Goal: Task Accomplishment & Management: Manage account settings

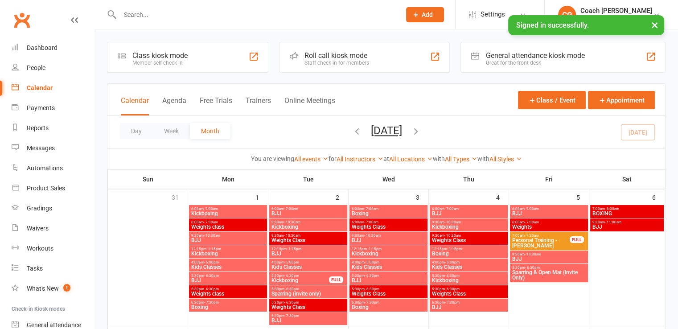
click at [160, 122] on div "Day Week Month September 2025 September 2025 Sun Mon Tue Wed Thu Fri Sat 31 01 …" at bounding box center [385, 132] width 557 height 33
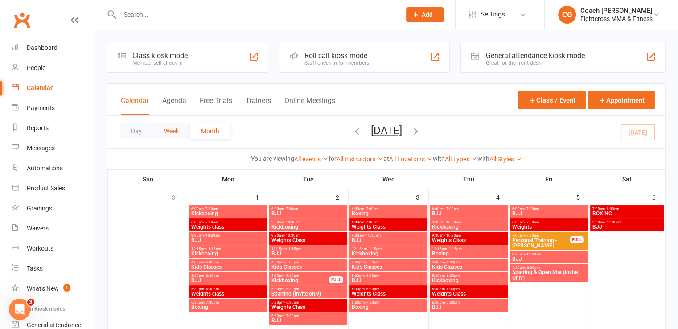
click at [165, 125] on button "Week" at bounding box center [171, 131] width 37 height 16
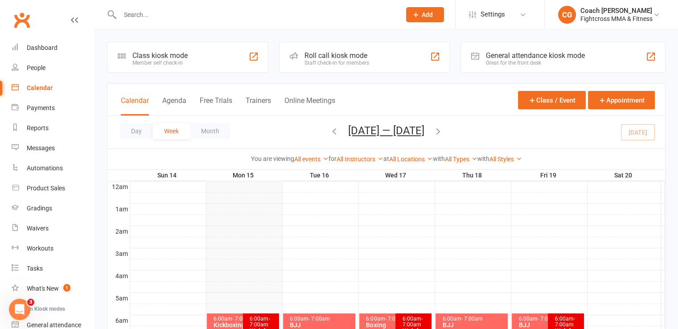
scroll to position [223, 0]
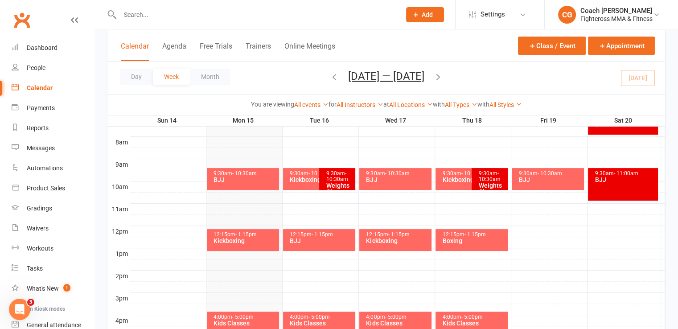
click at [232, 177] on div "BJJ" at bounding box center [245, 179] width 64 height 6
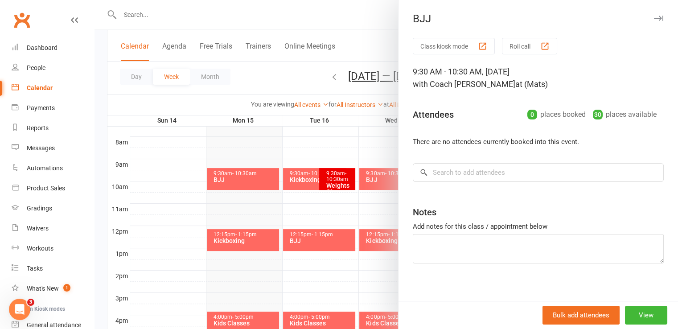
click at [179, 160] on div at bounding box center [385, 164] width 583 height 329
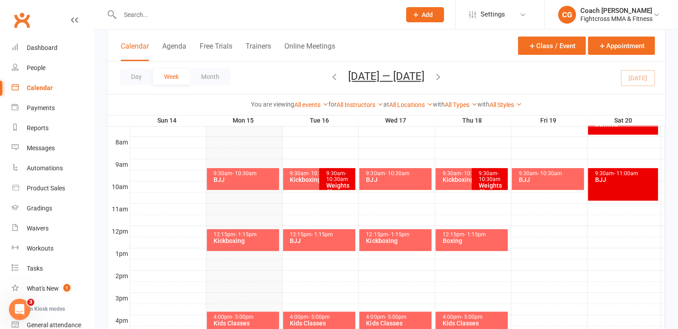
click at [248, 231] on span "- 1:15pm" at bounding box center [245, 234] width 21 height 6
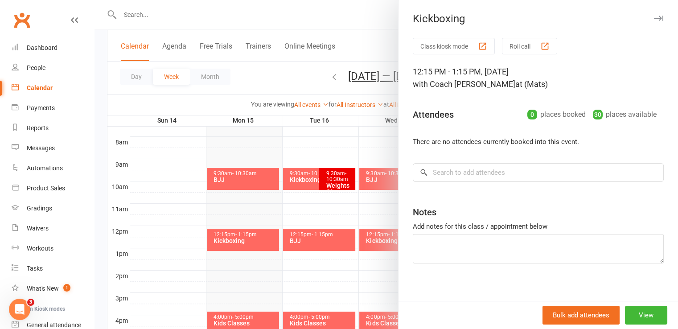
click at [191, 160] on div at bounding box center [385, 164] width 583 height 329
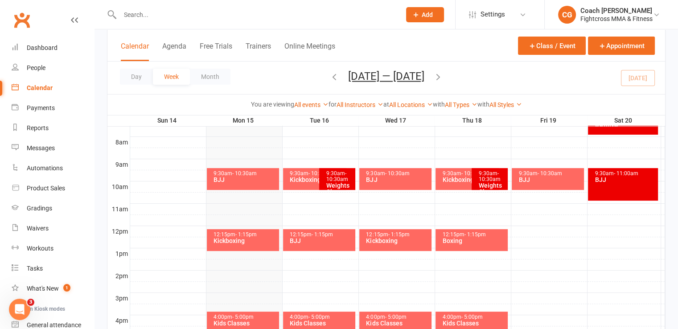
scroll to position [0, 0]
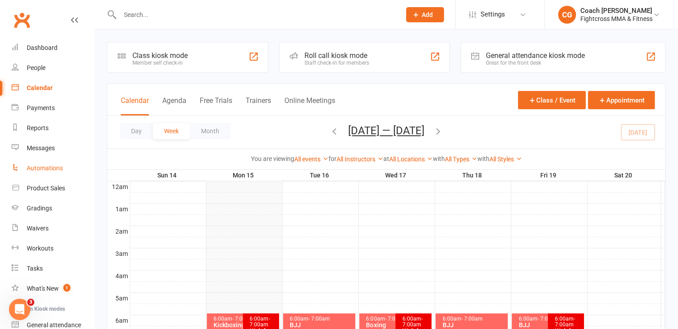
click at [49, 171] on div "Automations" at bounding box center [45, 167] width 36 height 7
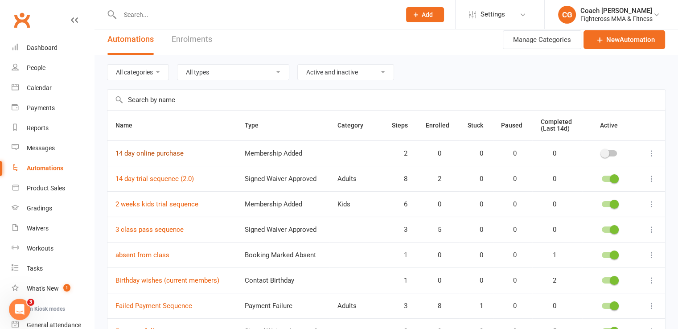
scroll to position [138, 0]
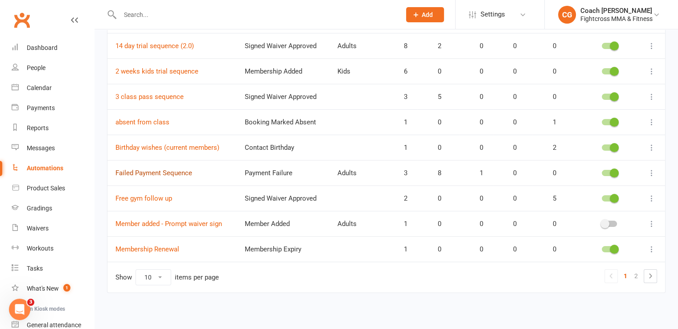
click at [160, 172] on link "Failed Payment Sequence" at bounding box center [153, 173] width 77 height 8
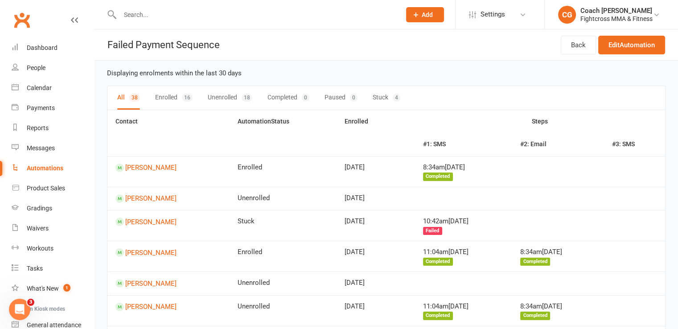
click at [380, 95] on button "Stuck 4" at bounding box center [386, 98] width 28 height 24
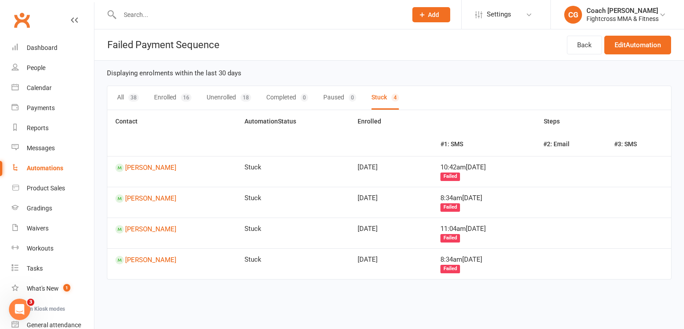
click at [132, 101] on div "38" at bounding box center [133, 98] width 11 height 8
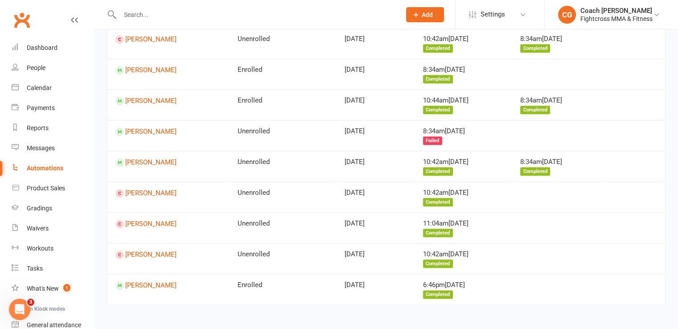
scroll to position [1001, 0]
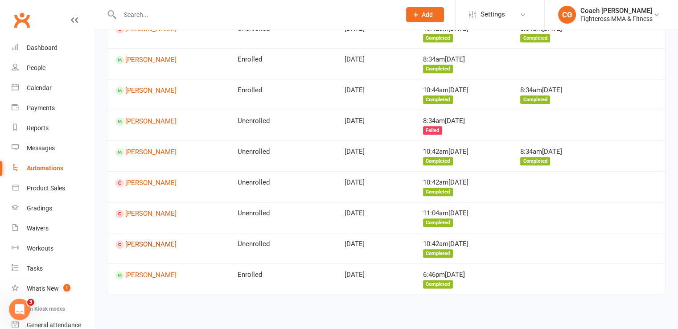
click at [166, 240] on link "Halo Bowen-leal" at bounding box center [168, 244] width 106 height 8
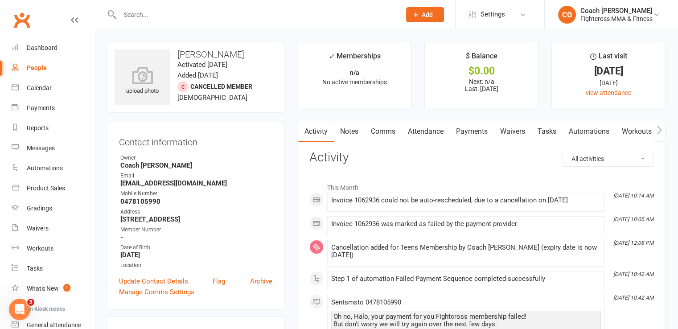
click at [478, 136] on link "Payments" at bounding box center [472, 131] width 44 height 20
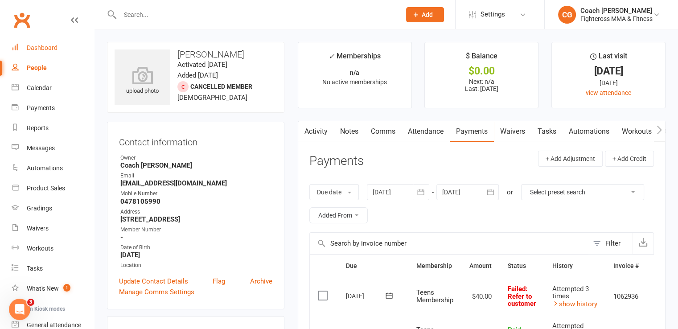
click at [46, 49] on div "Dashboard" at bounding box center [42, 47] width 31 height 7
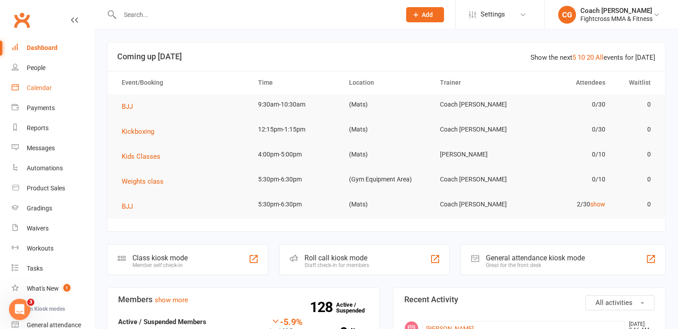
click at [37, 86] on div "Calendar" at bounding box center [39, 87] width 25 height 7
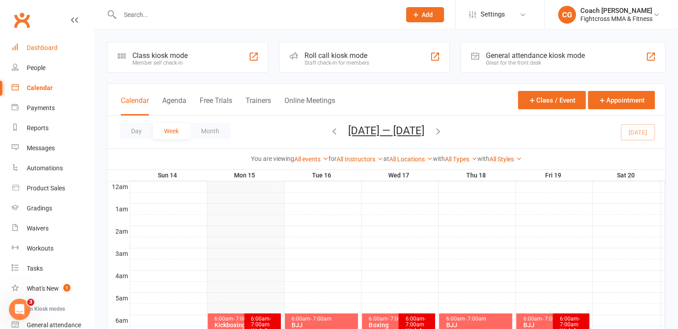
click at [47, 47] on div "Dashboard" at bounding box center [42, 47] width 31 height 7
